Goal: Task Accomplishment & Management: Complete application form

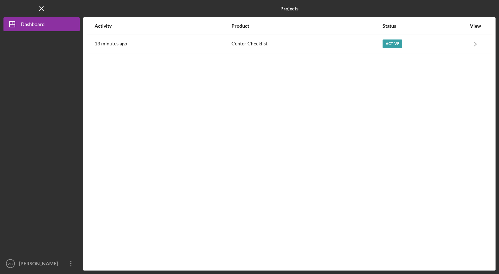
click at [45, 264] on div "[PERSON_NAME]" at bounding box center [39, 265] width 45 height 16
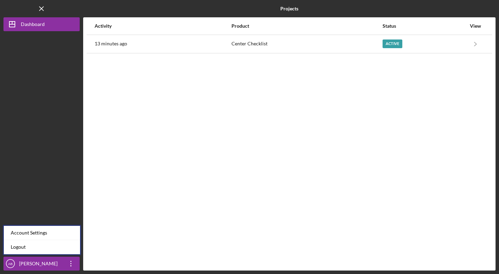
click at [131, 49] on div "13 minutes ago" at bounding box center [163, 43] width 136 height 17
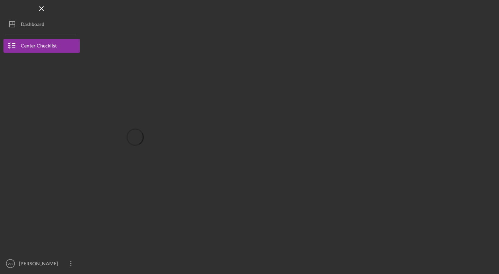
click at [37, 20] on div "Dashboard" at bounding box center [33, 25] width 24 height 16
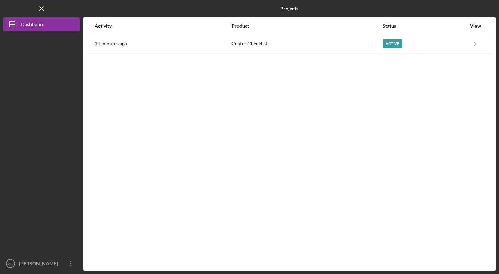
click at [38, 28] on div "Dashboard" at bounding box center [33, 25] width 24 height 16
click at [50, 12] on div "Logo-Reversed Created with Sketch. Icon/Menu Close" at bounding box center [41, 8] width 76 height 17
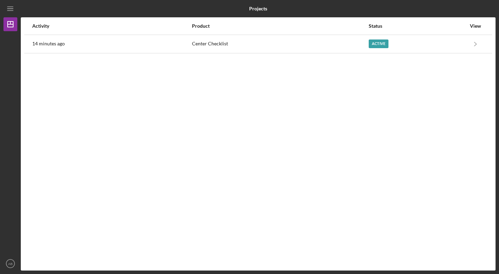
click at [73, 39] on div "14 minutes ago" at bounding box center [111, 43] width 159 height 17
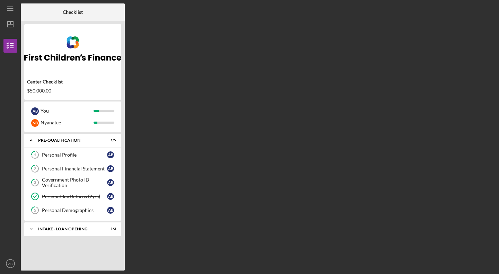
click at [76, 151] on link "1 Personal Profile A B" at bounding box center [73, 155] width 90 height 14
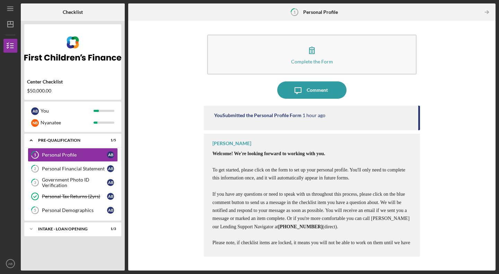
click at [75, 169] on div "Personal Financial Statement" at bounding box center [74, 169] width 65 height 6
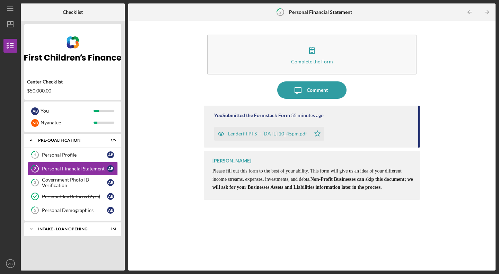
click at [74, 178] on div "Government Photo ID Verification" at bounding box center [74, 182] width 65 height 11
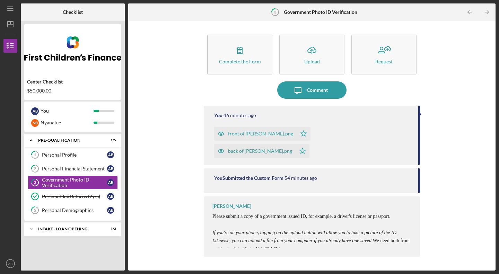
click at [76, 209] on div "Personal Demographics" at bounding box center [74, 211] width 65 height 6
